Goal: Find specific page/section: Find specific page/section

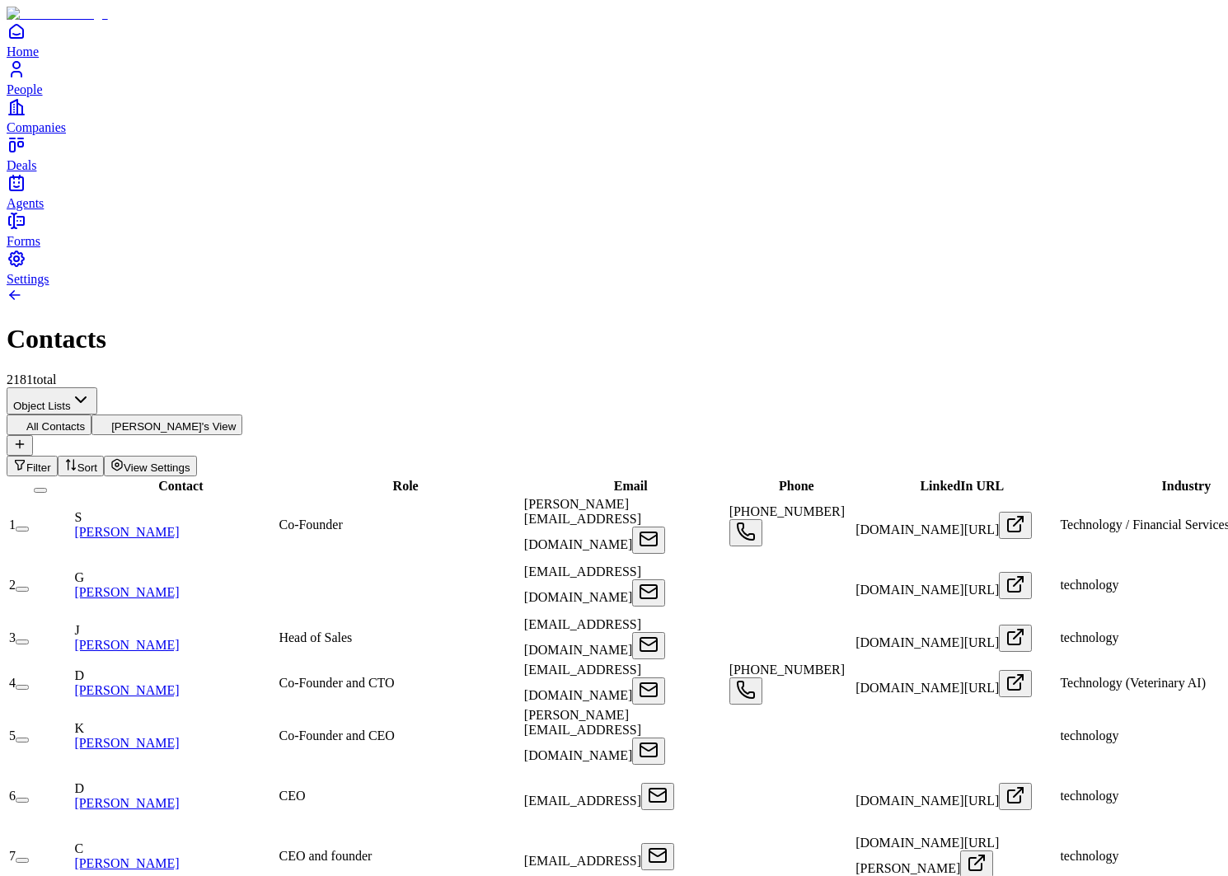
scroll to position [2431, 0]
